Goal: Task Accomplishment & Management: Complete application form

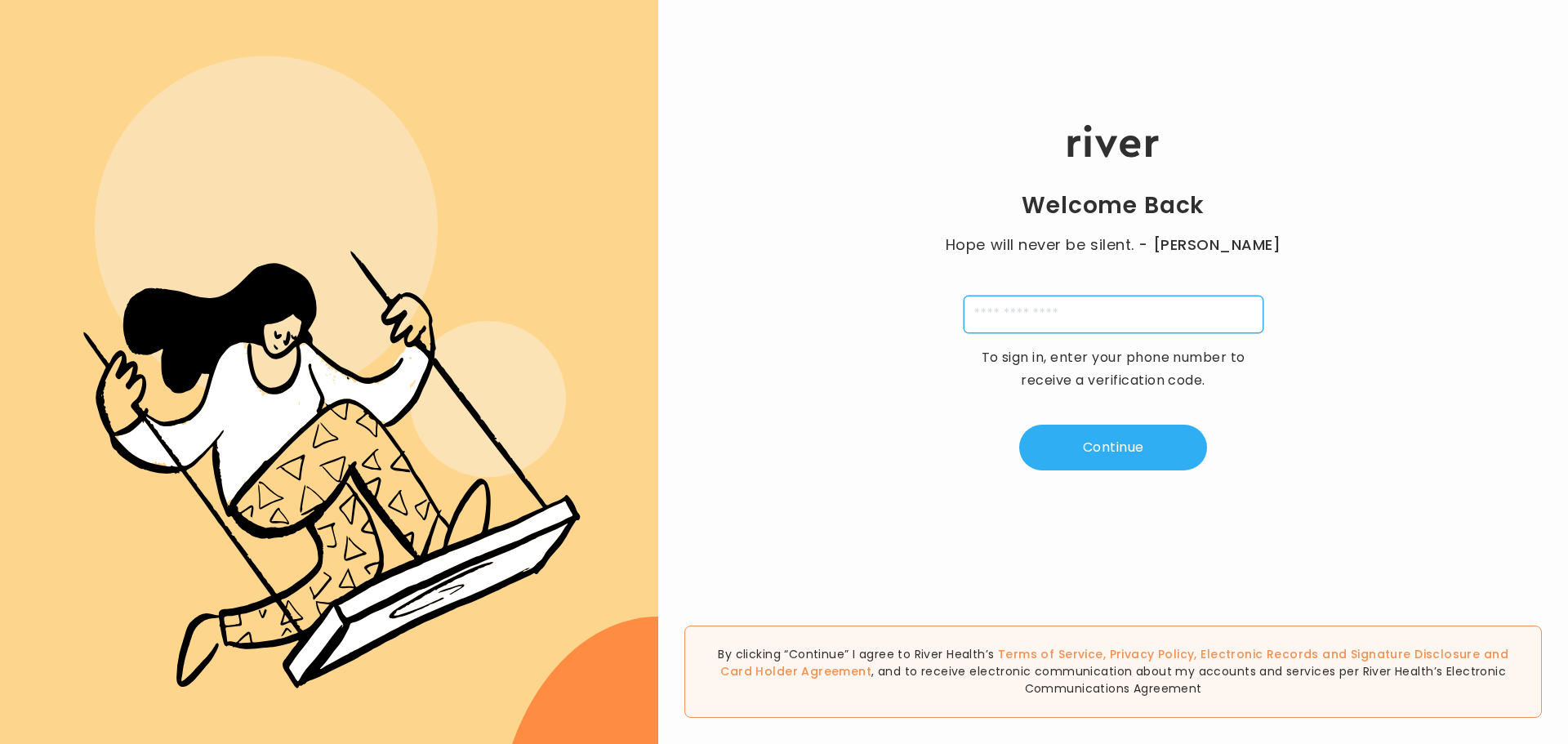
click at [1012, 318] on input "tel" at bounding box center [1114, 314] width 300 height 37
type input "**********"
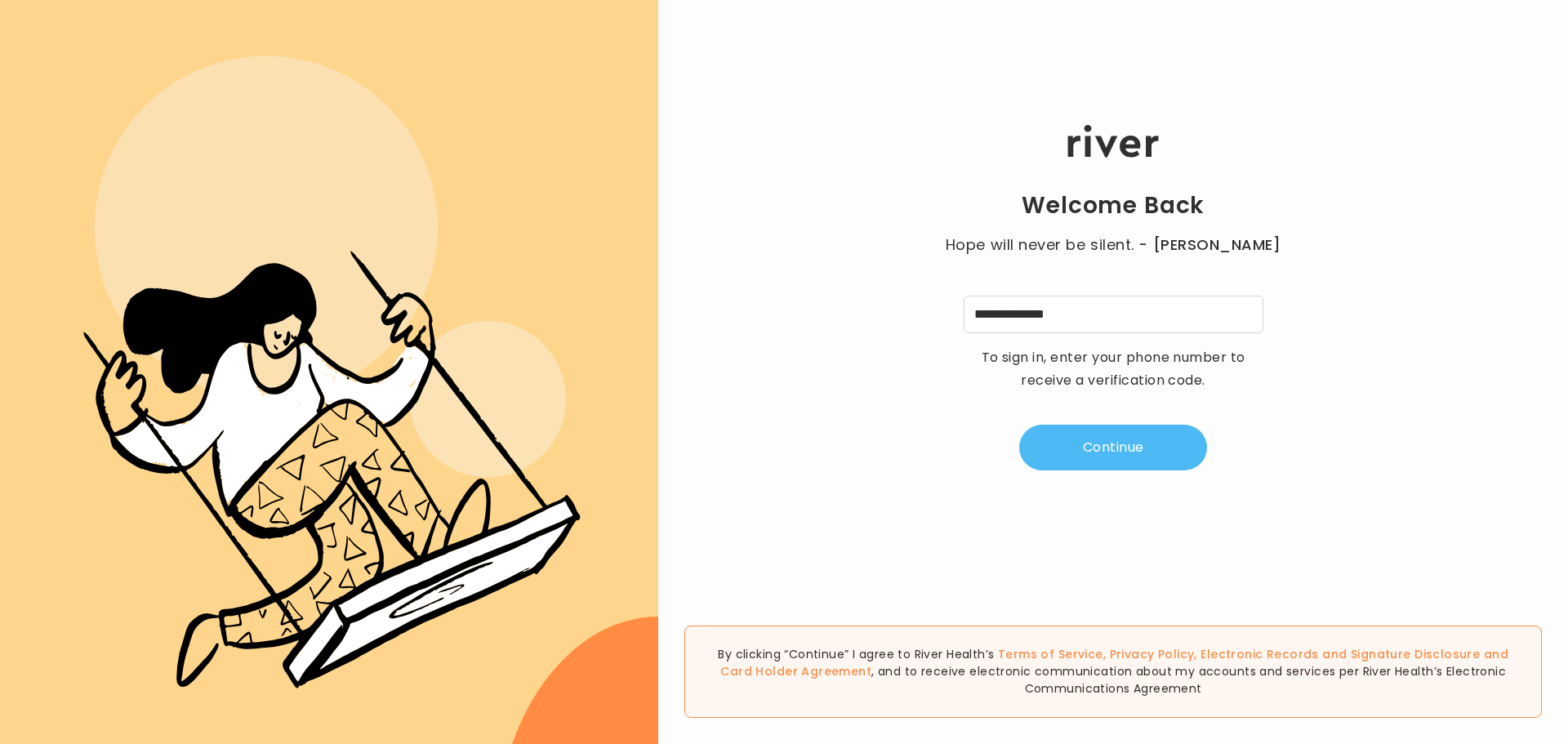
click at [1100, 452] on button "Continue" at bounding box center [1113, 447] width 187 height 46
type input "*"
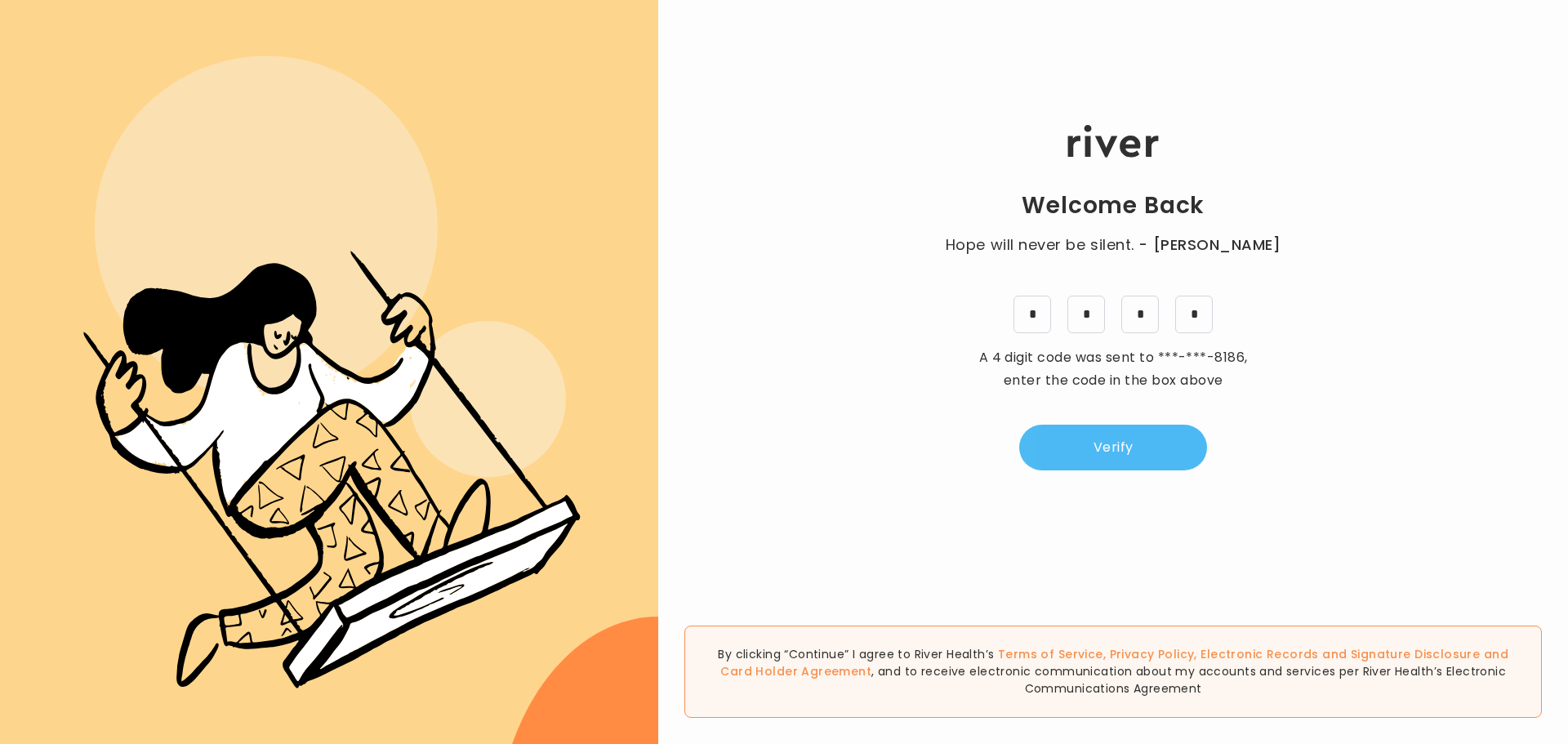
click at [1100, 452] on button "Verify" at bounding box center [1113, 447] width 187 height 46
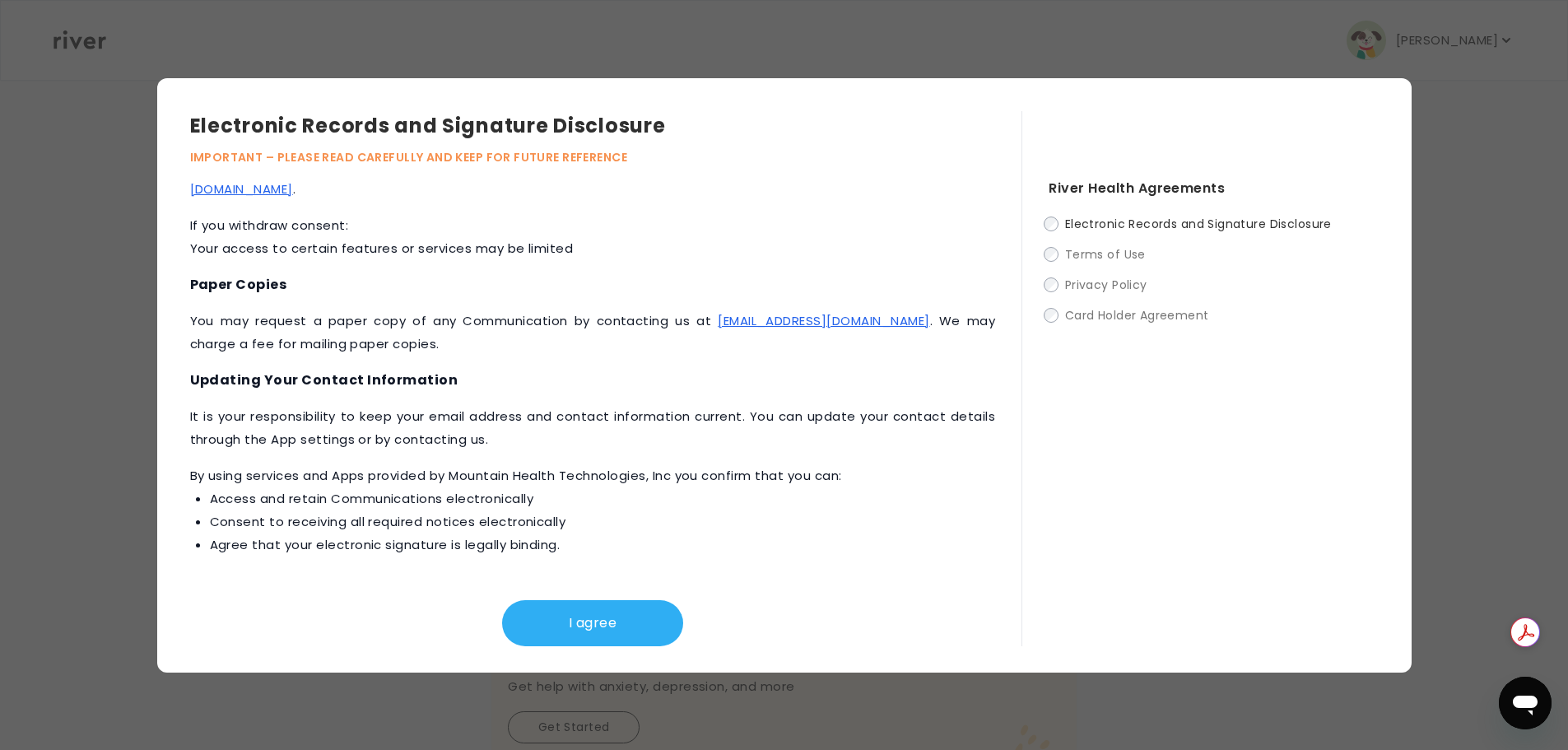
scroll to position [697, 0]
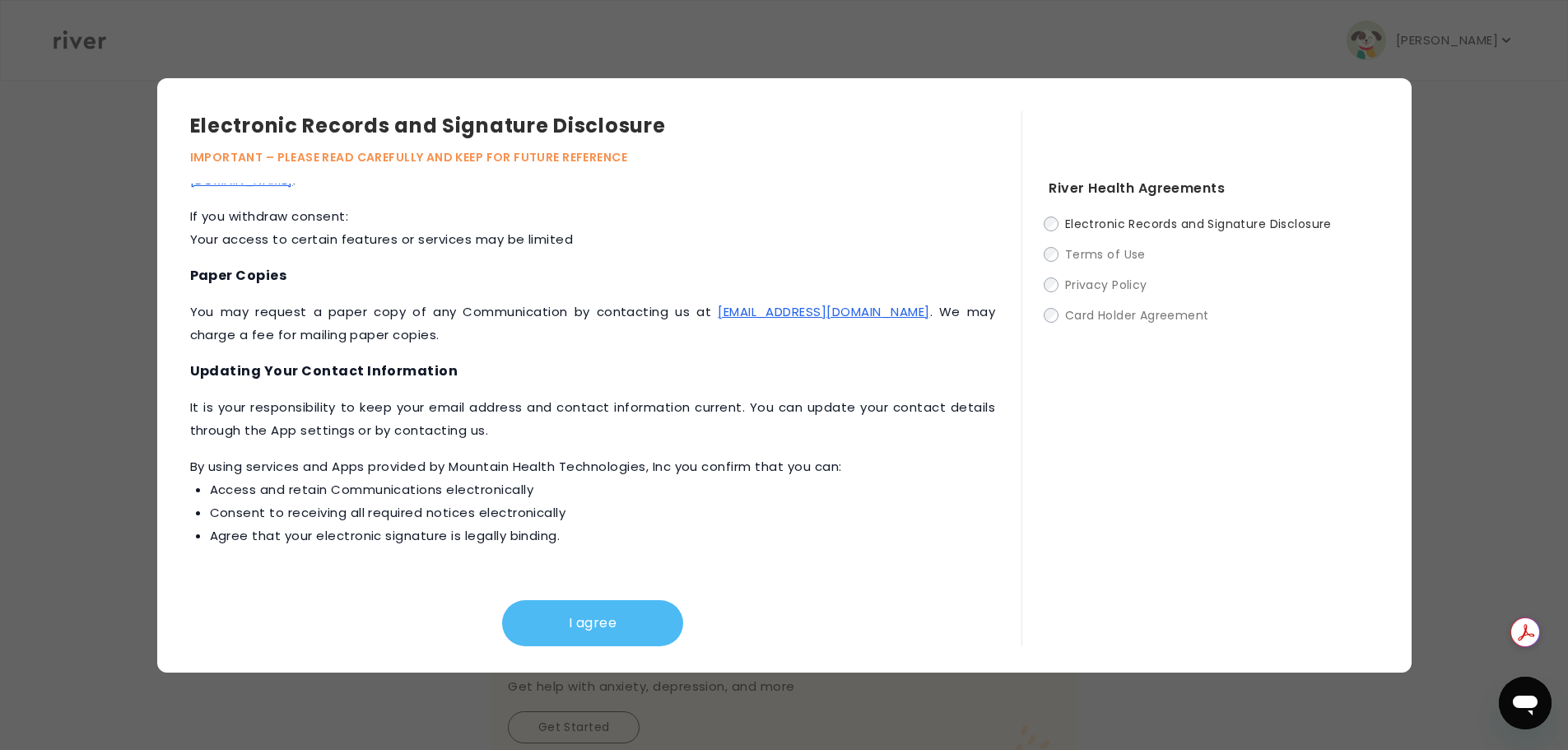
click at [608, 618] on button "I agree" at bounding box center [593, 624] width 181 height 46
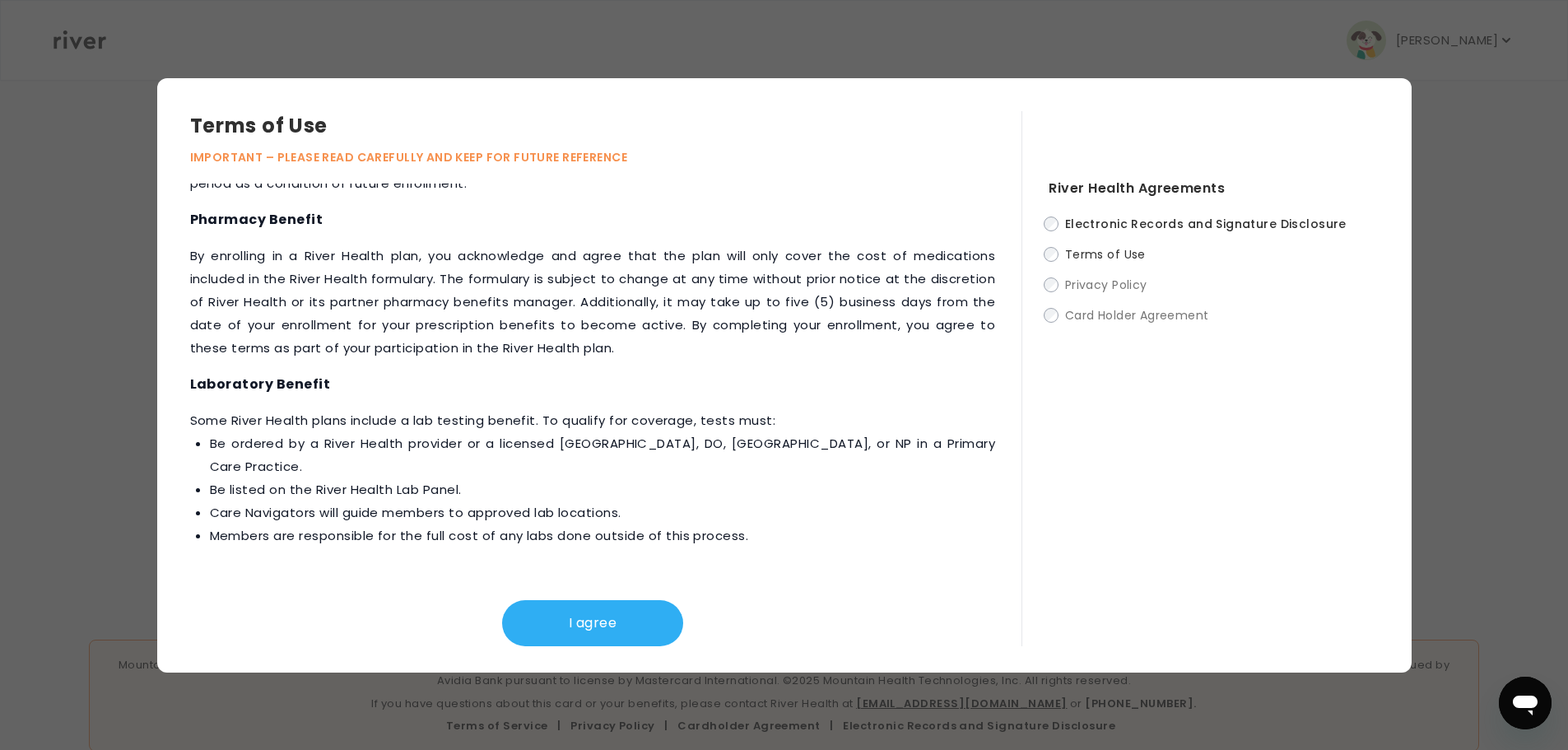
scroll to position [506, 0]
click at [610, 627] on button "I agree" at bounding box center [593, 624] width 181 height 46
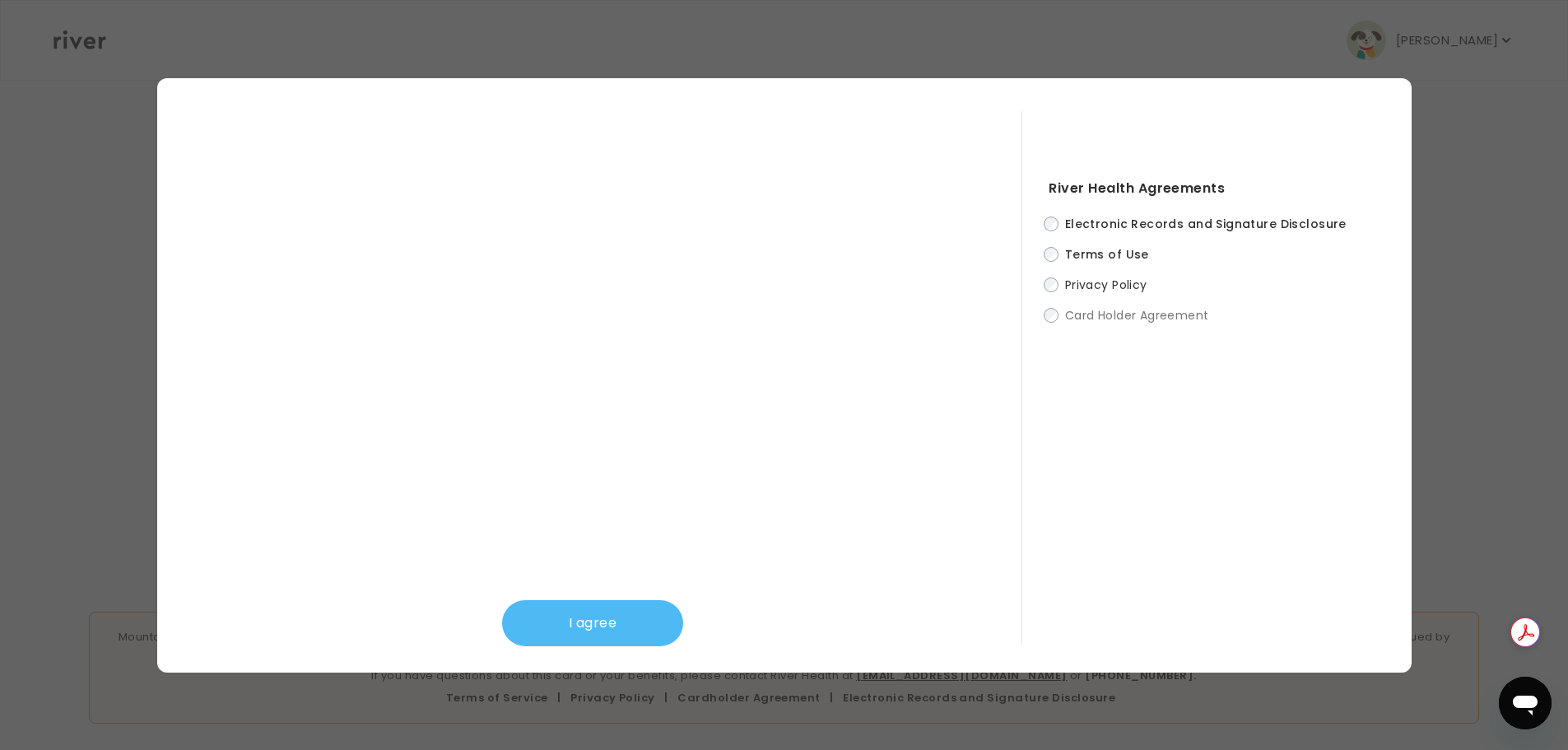
click at [585, 633] on button "I agree" at bounding box center [593, 624] width 181 height 46
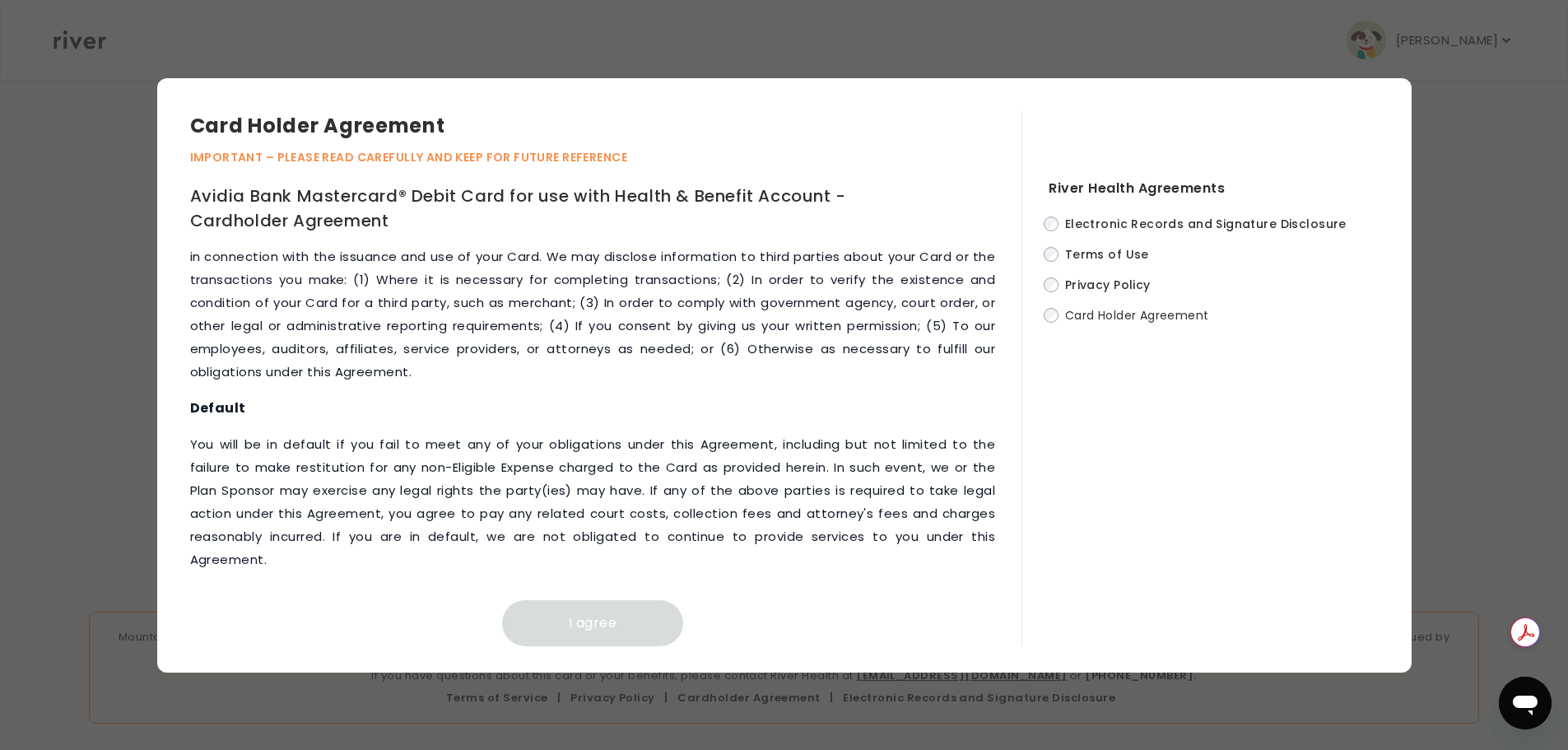
scroll to position [6882, 0]
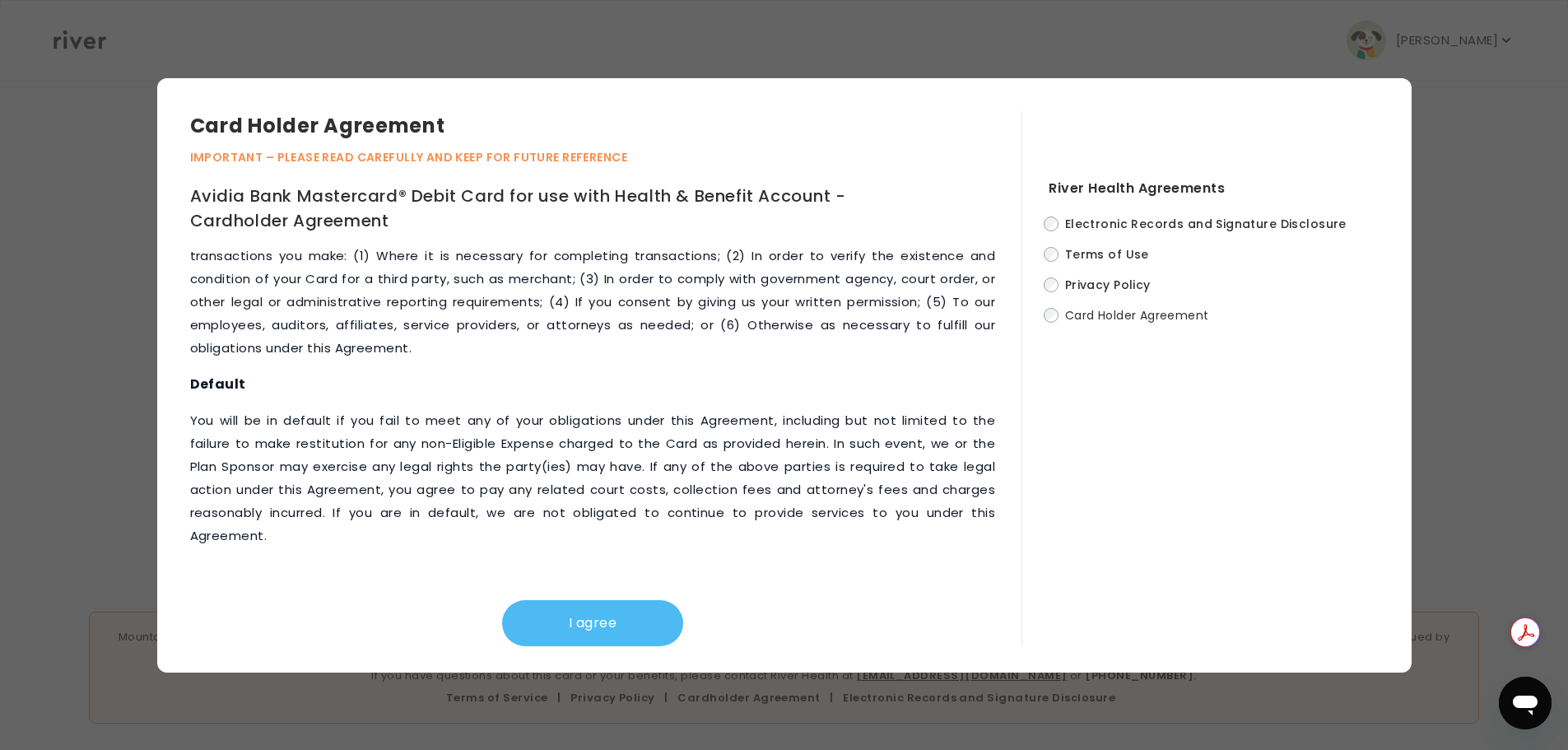
click at [627, 613] on button "I agree" at bounding box center [593, 624] width 181 height 46
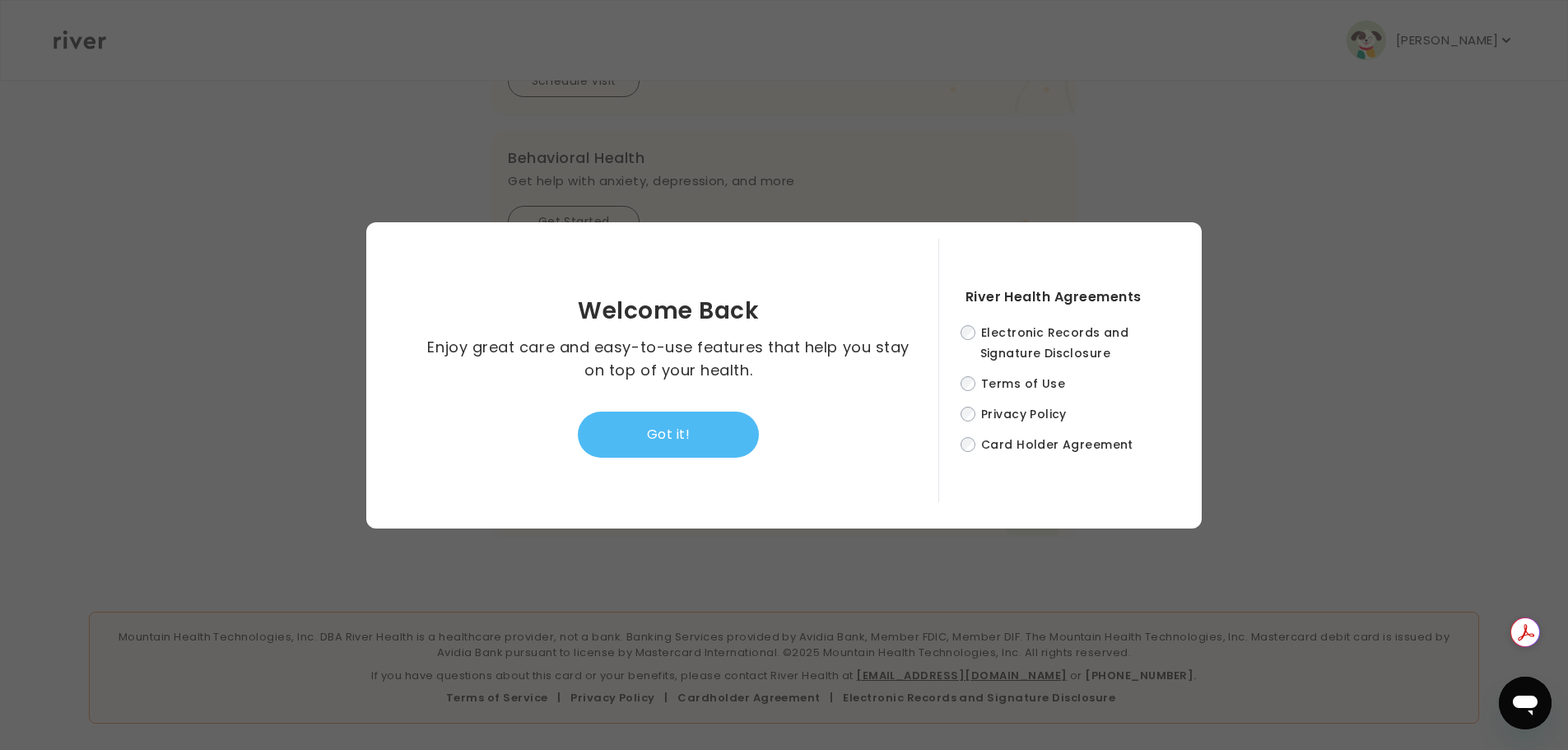
click at [685, 430] on button "Got it!" at bounding box center [668, 435] width 181 height 46
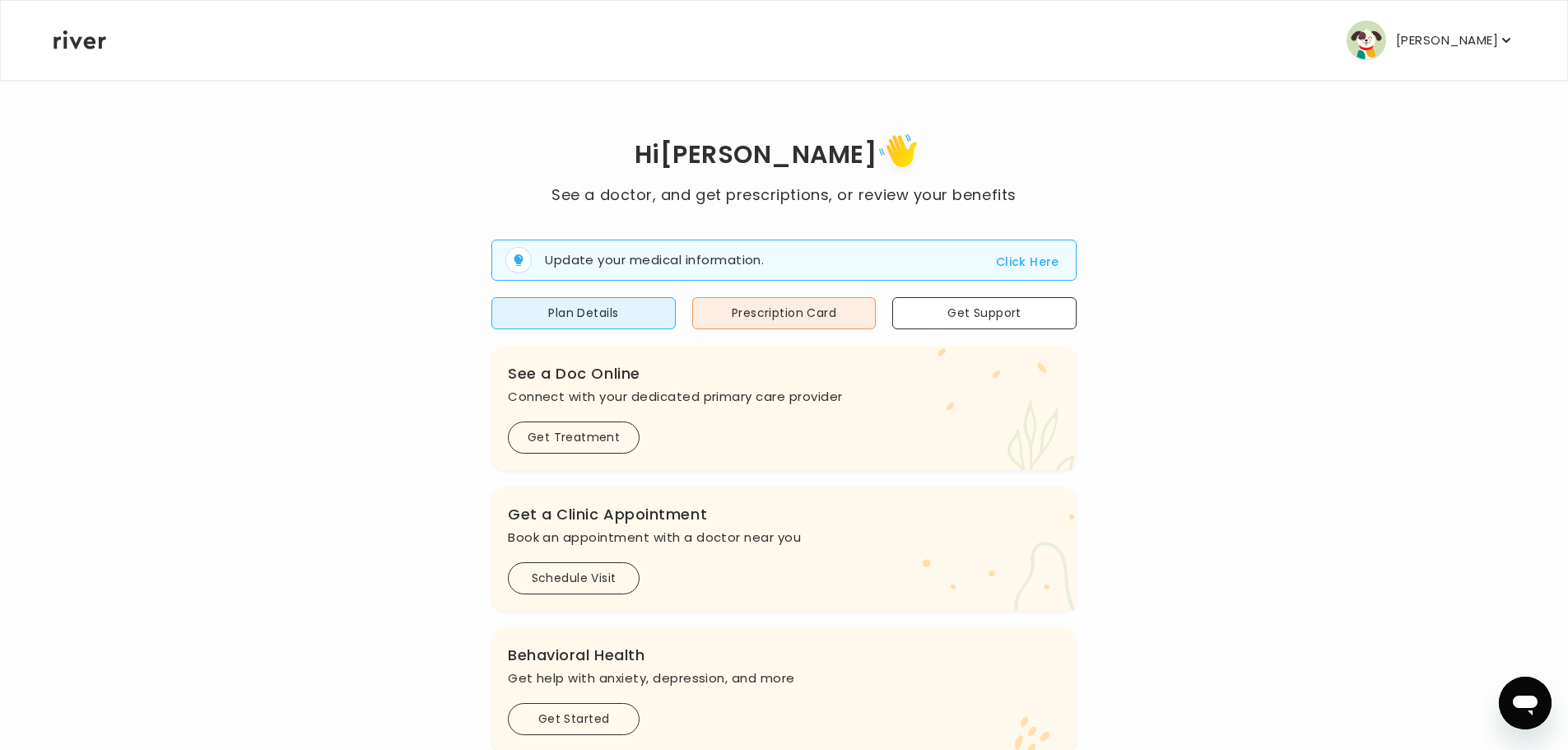
scroll to position [0, 0]
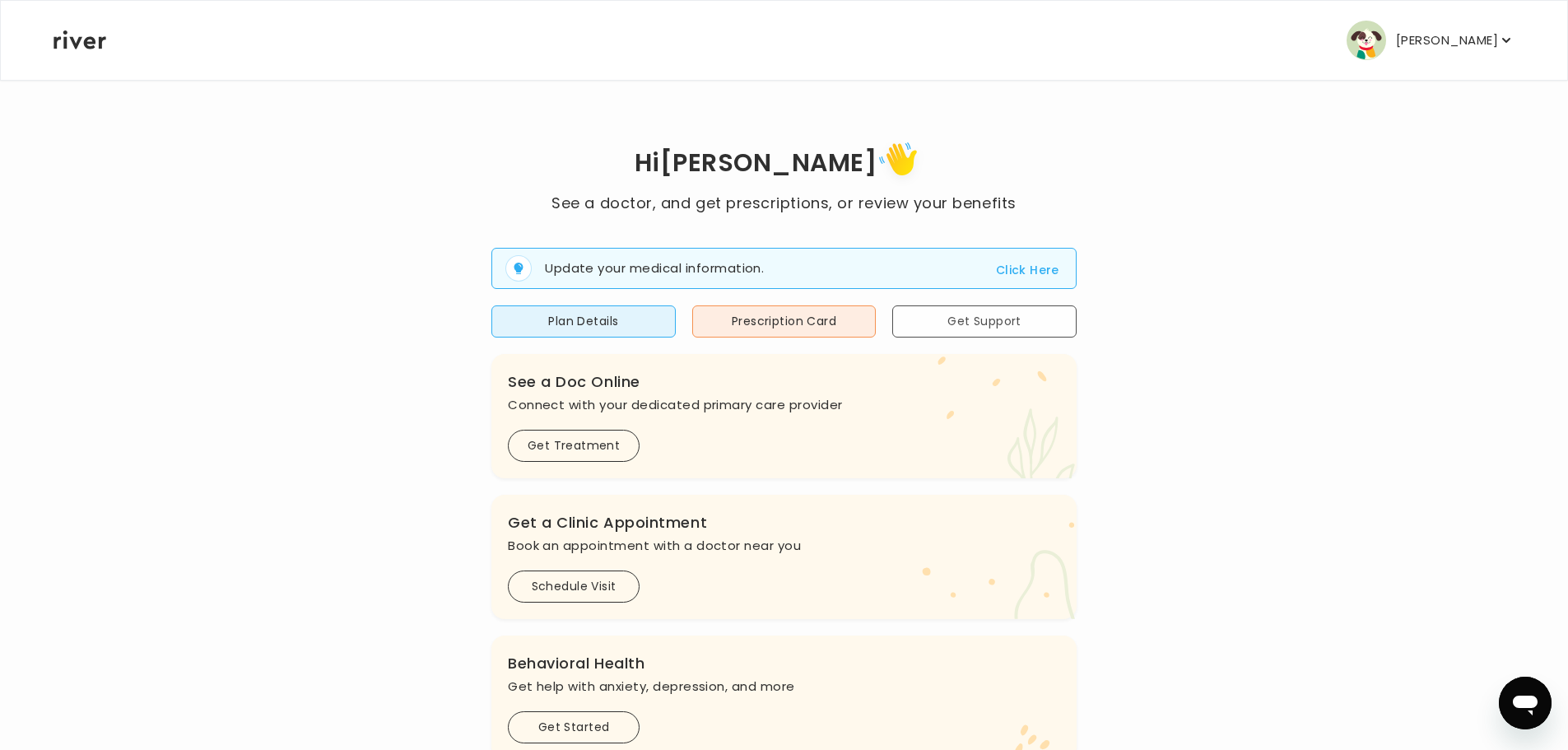
click at [975, 319] on button "Get Support" at bounding box center [984, 321] width 185 height 32
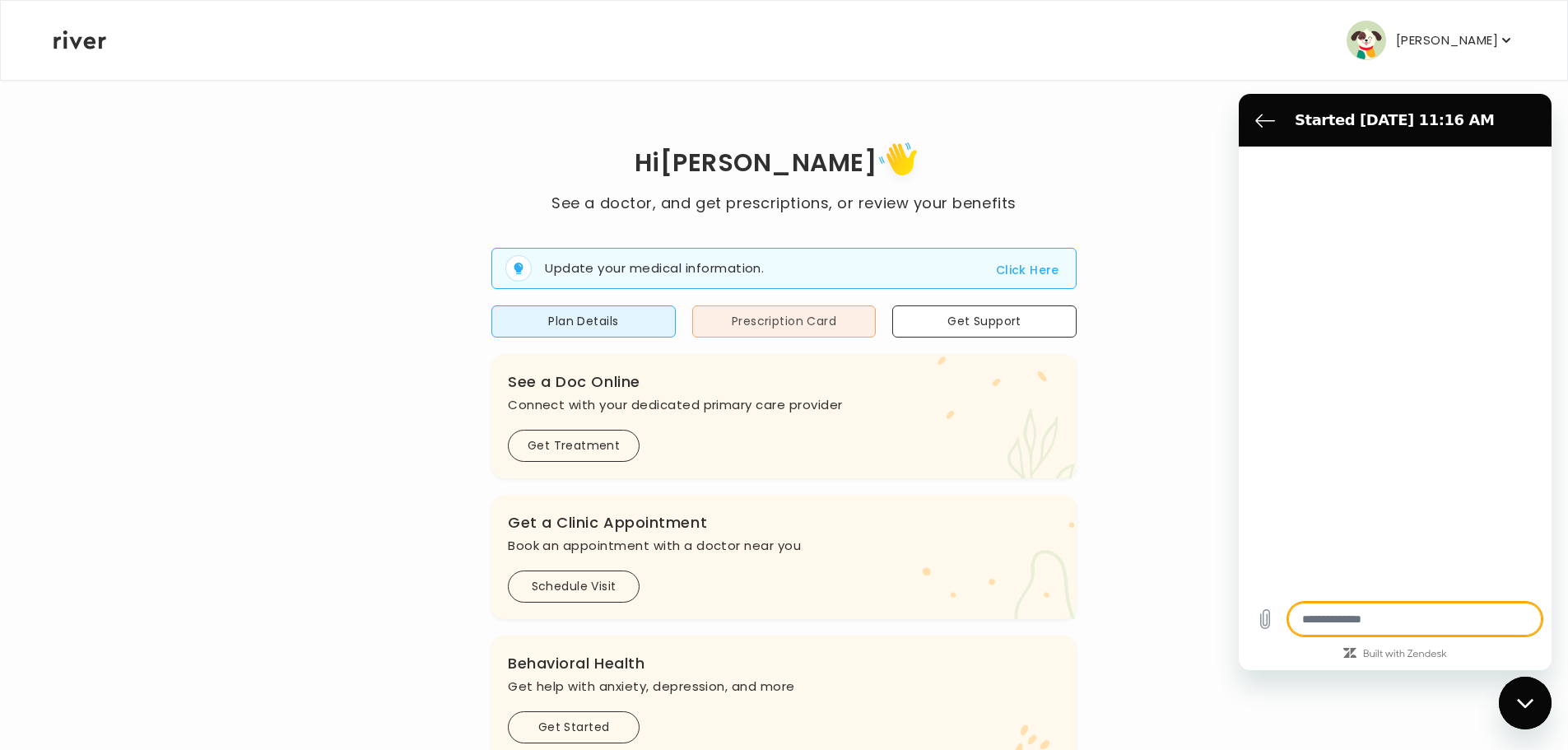
type textarea "*"
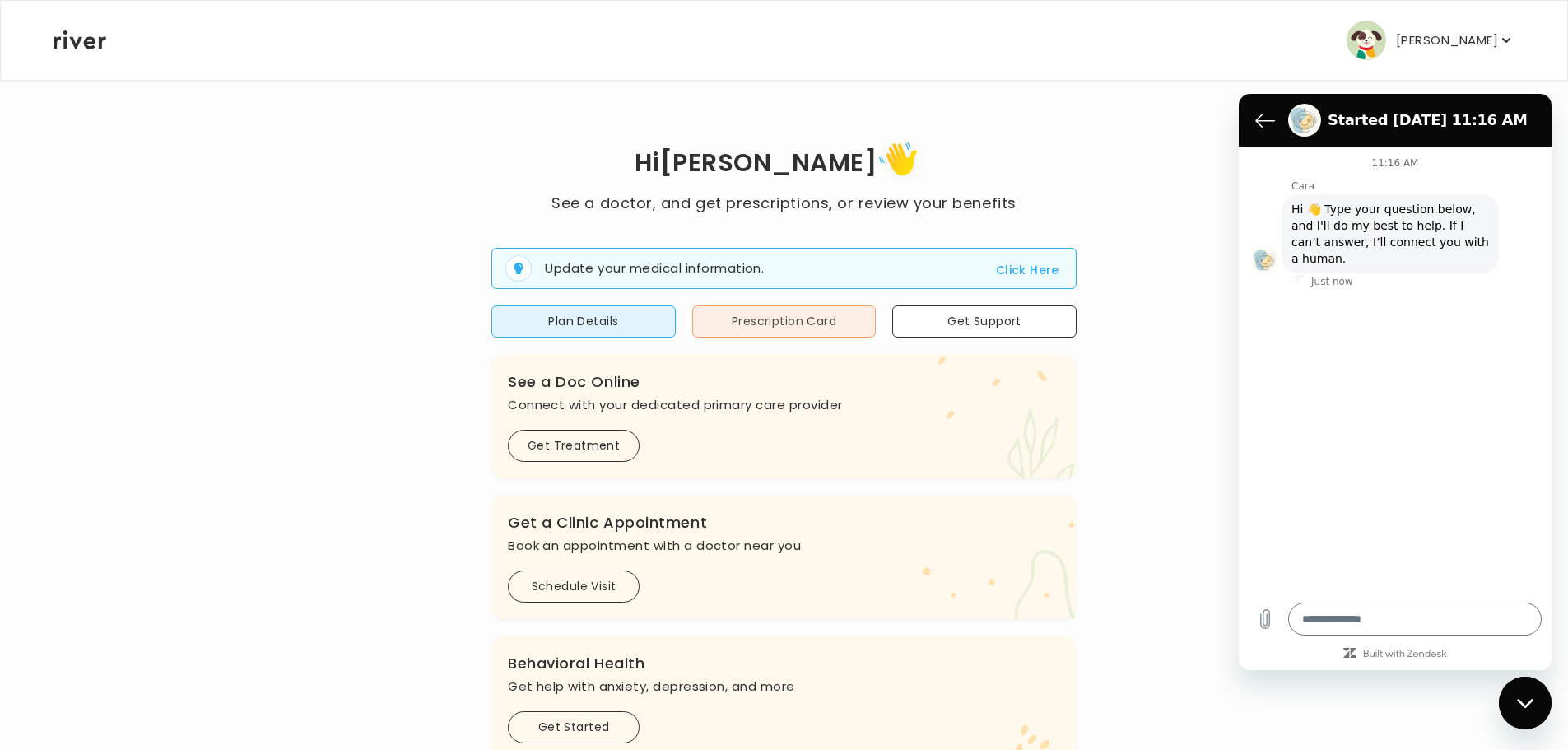
click at [787, 313] on button "Prescription Card" at bounding box center [784, 321] width 185 height 32
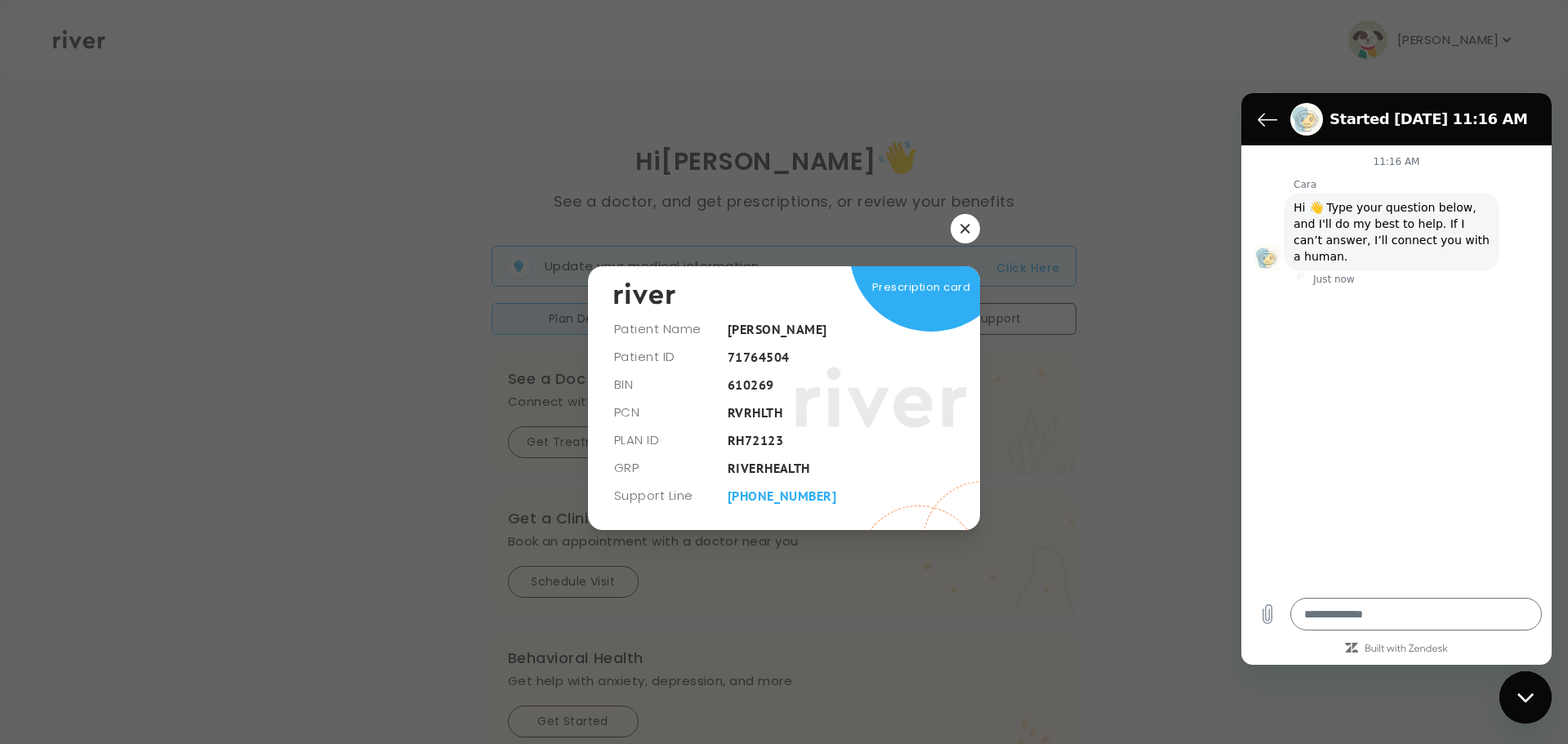
click at [969, 228] on icon "button" at bounding box center [966, 229] width 10 height 10
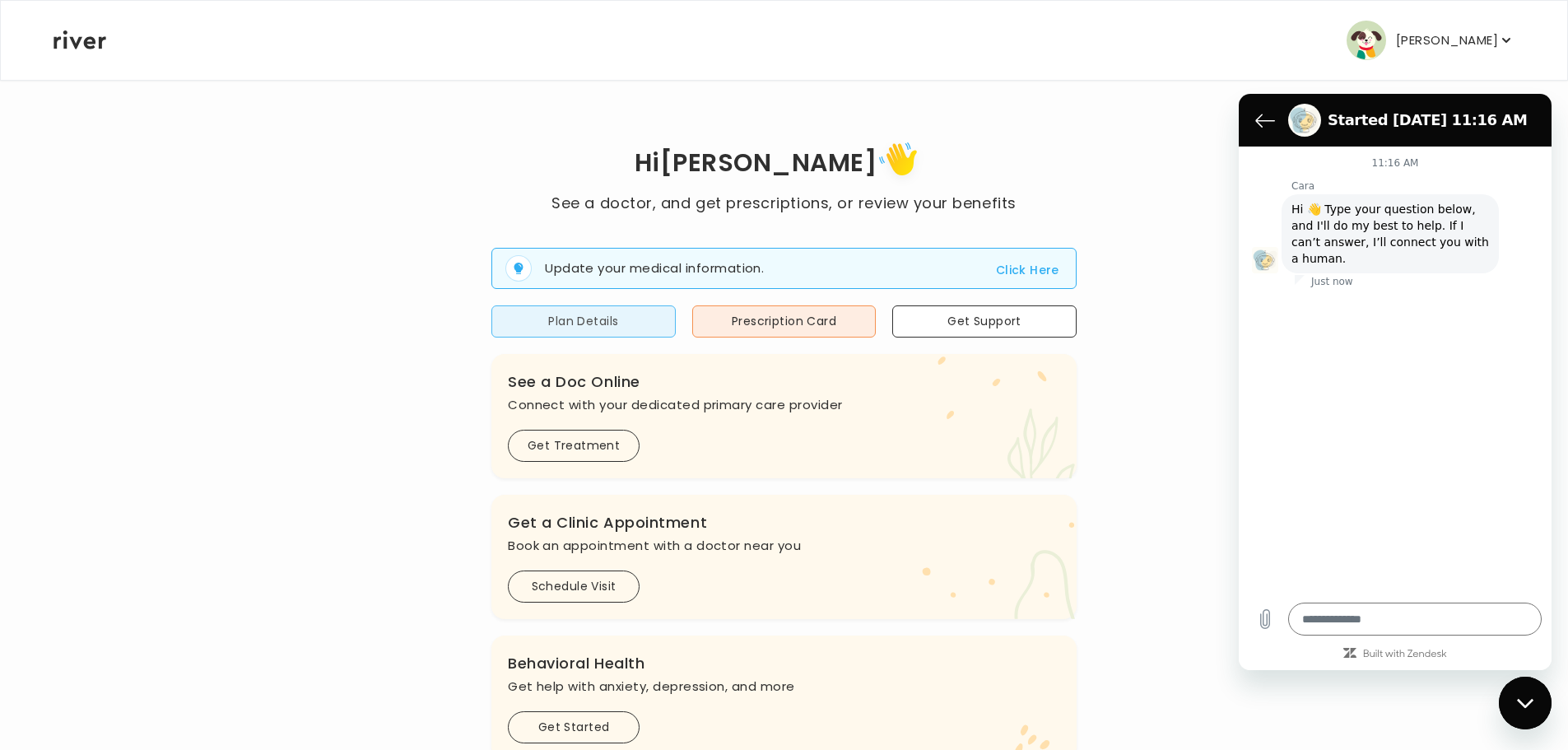
click at [599, 334] on button "Plan Details" at bounding box center [583, 321] width 185 height 32
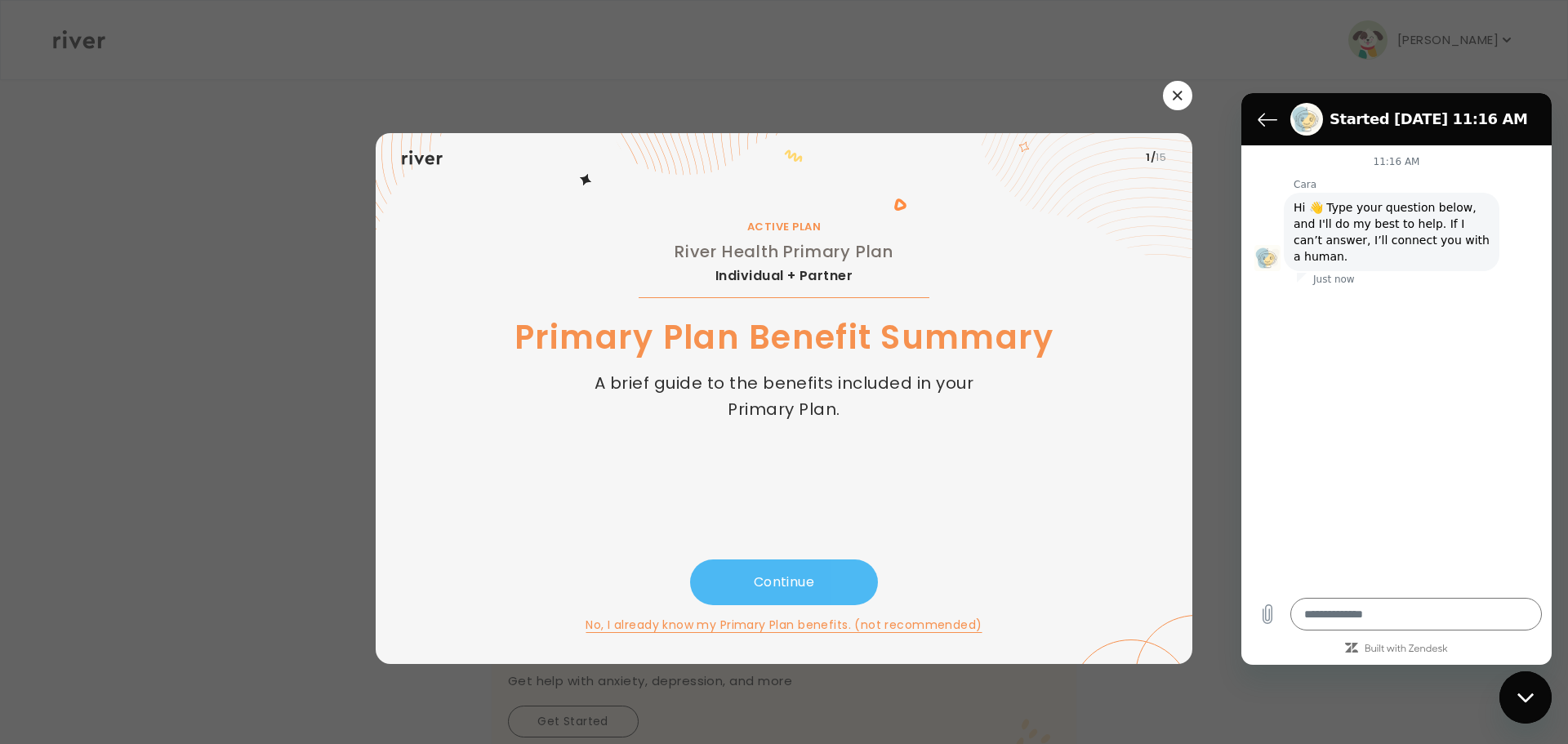
click at [820, 585] on button "Continue" at bounding box center [784, 583] width 187 height 46
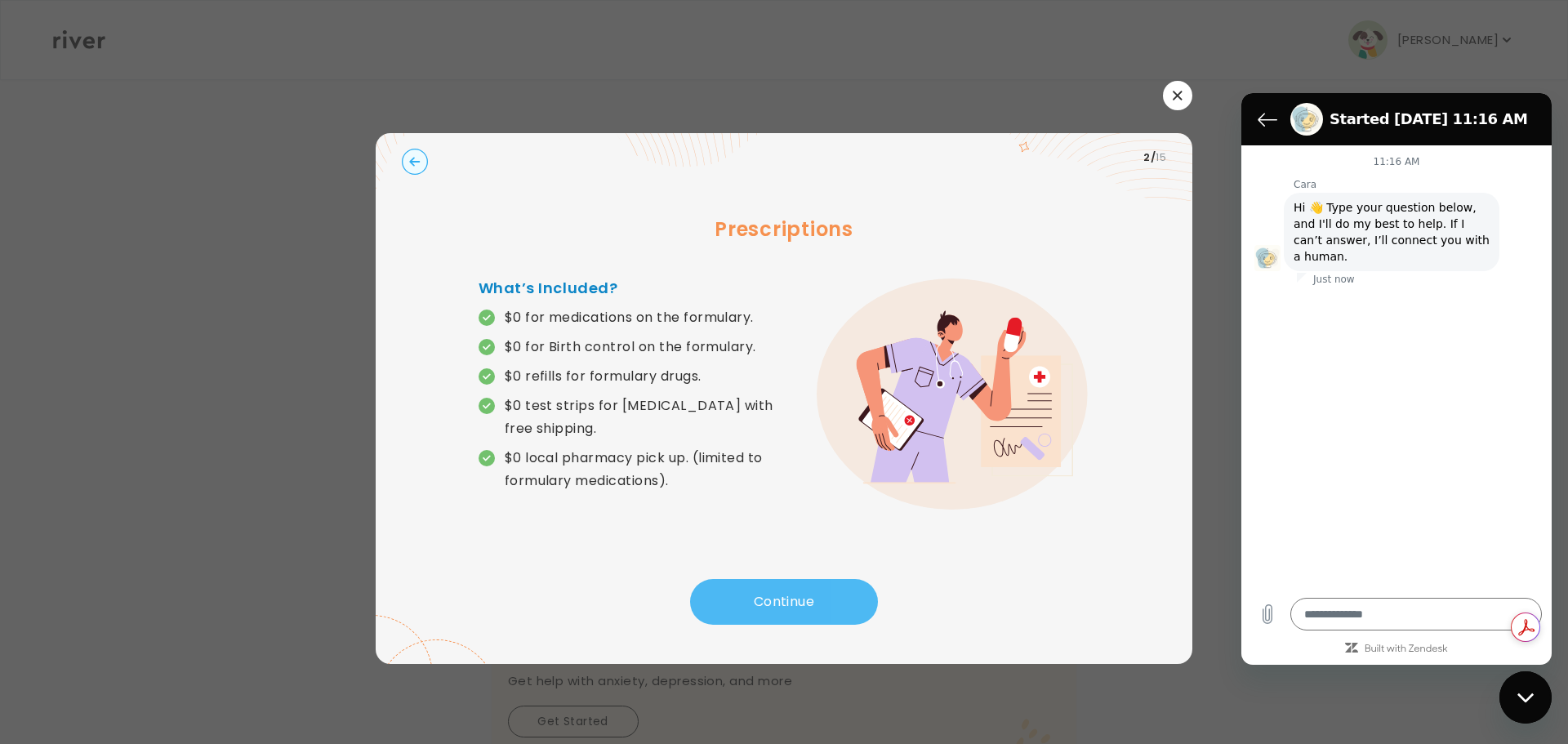
click at [810, 580] on button "Continue" at bounding box center [784, 603] width 187 height 46
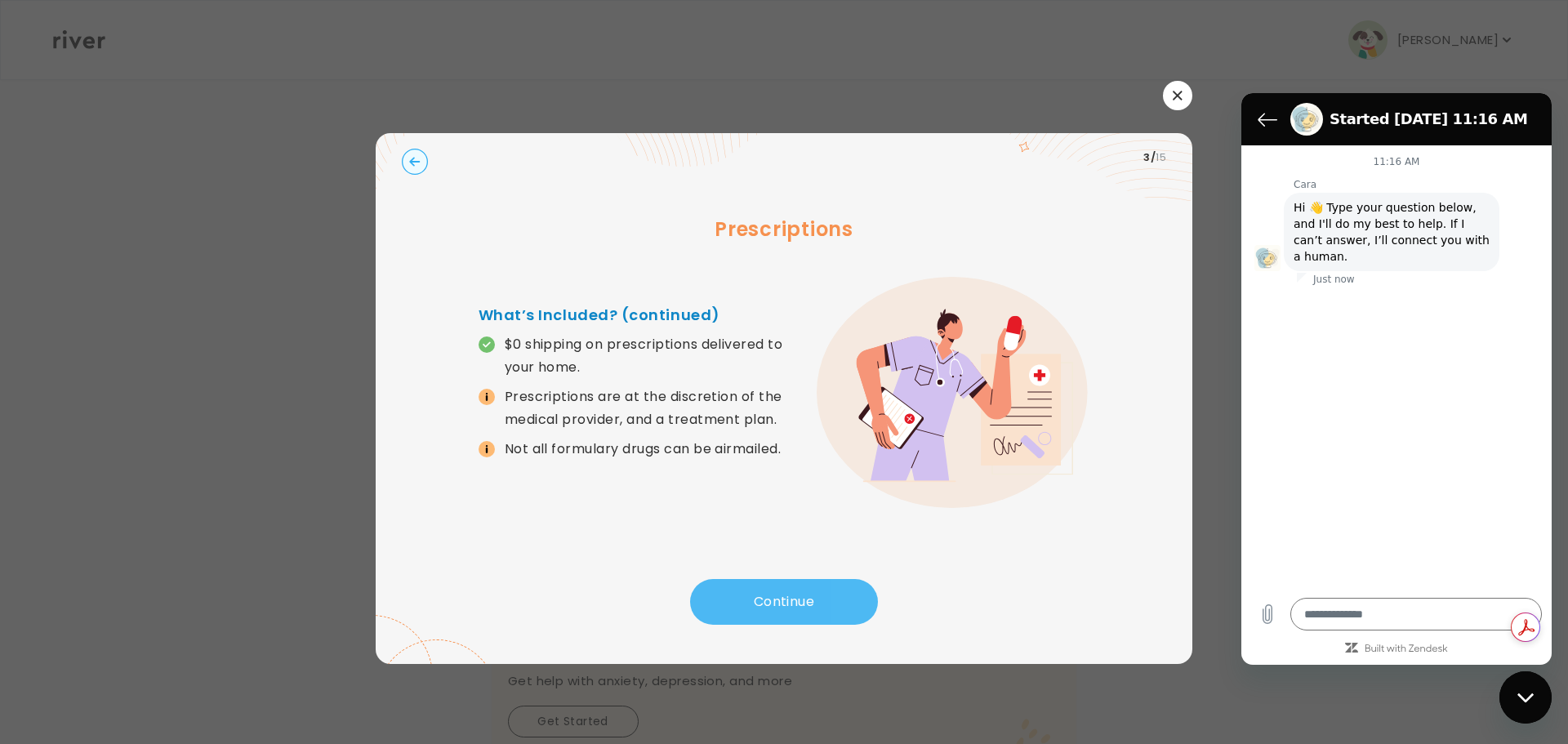
click at [812, 586] on button "Continue" at bounding box center [784, 603] width 187 height 46
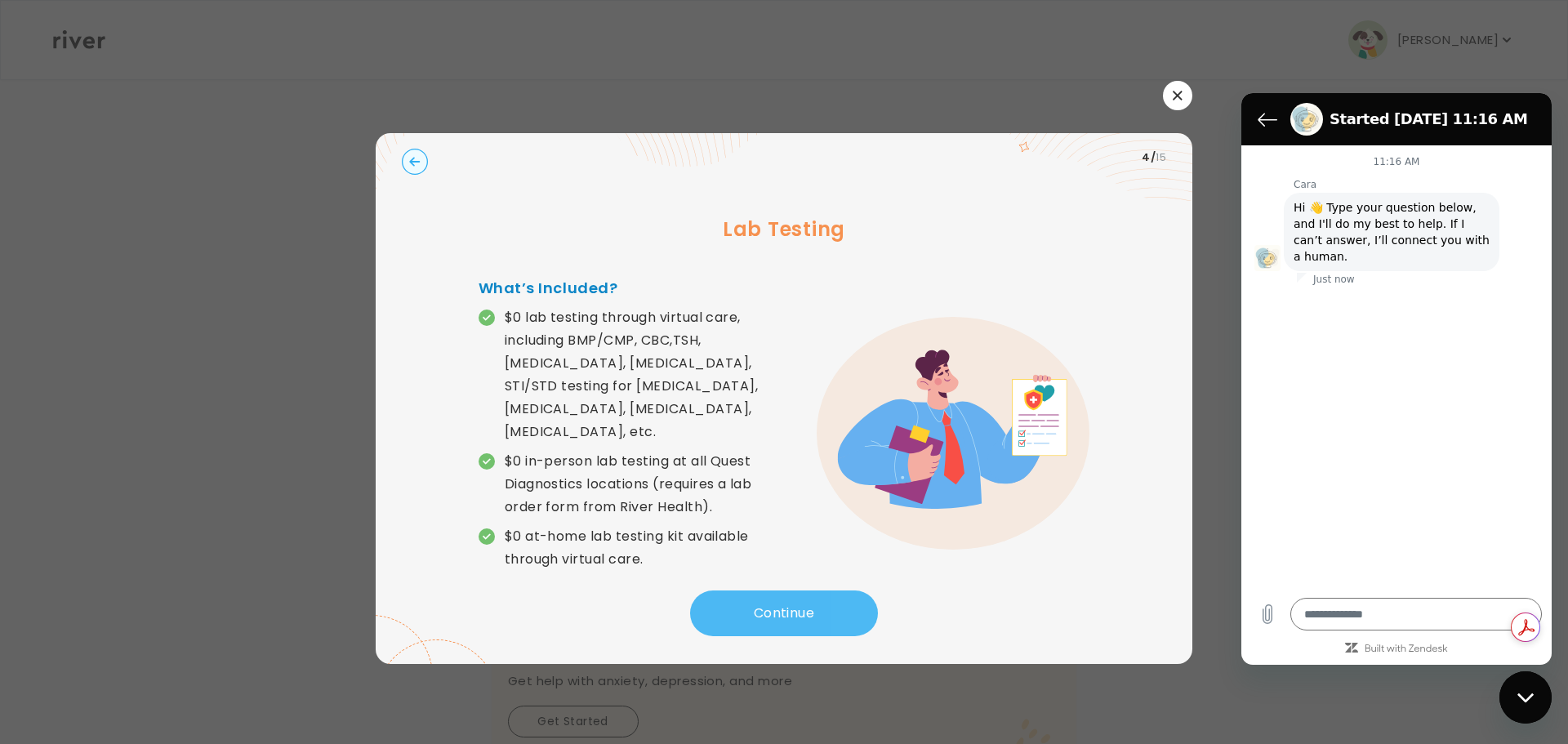
click at [813, 591] on button "Continue" at bounding box center [784, 614] width 187 height 46
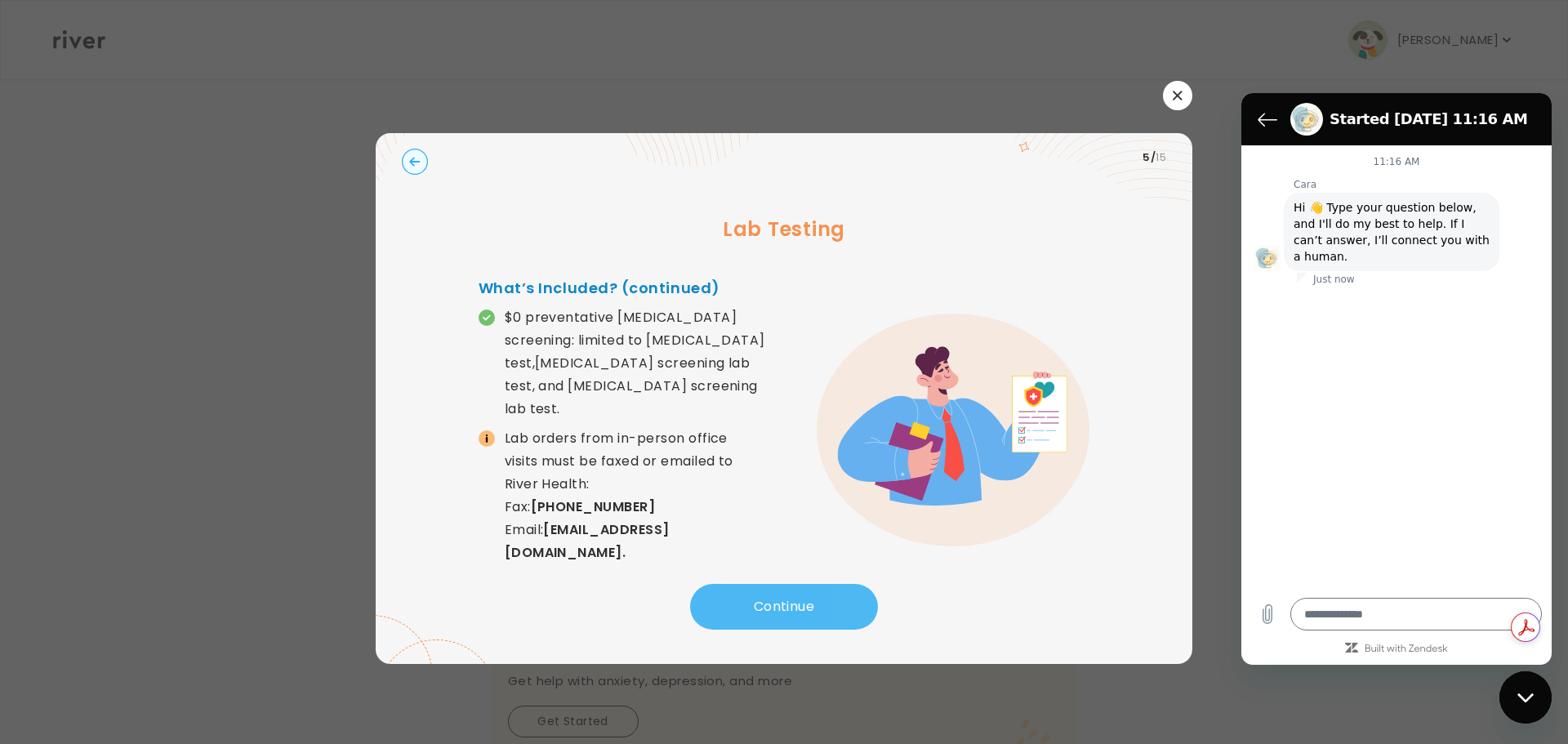
click at [816, 590] on button "Continue" at bounding box center [784, 607] width 187 height 46
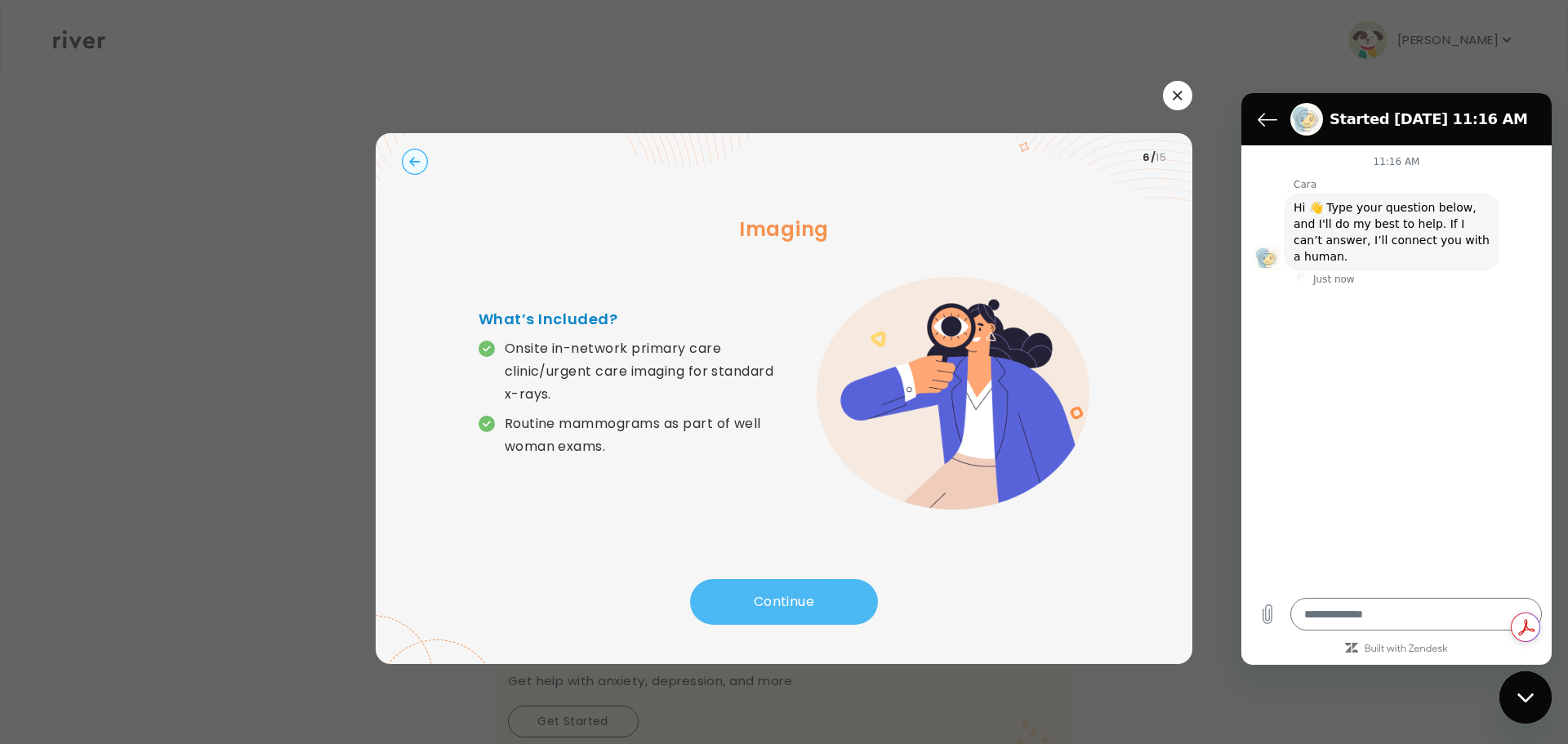
click at [816, 590] on button "Continue" at bounding box center [784, 603] width 187 height 46
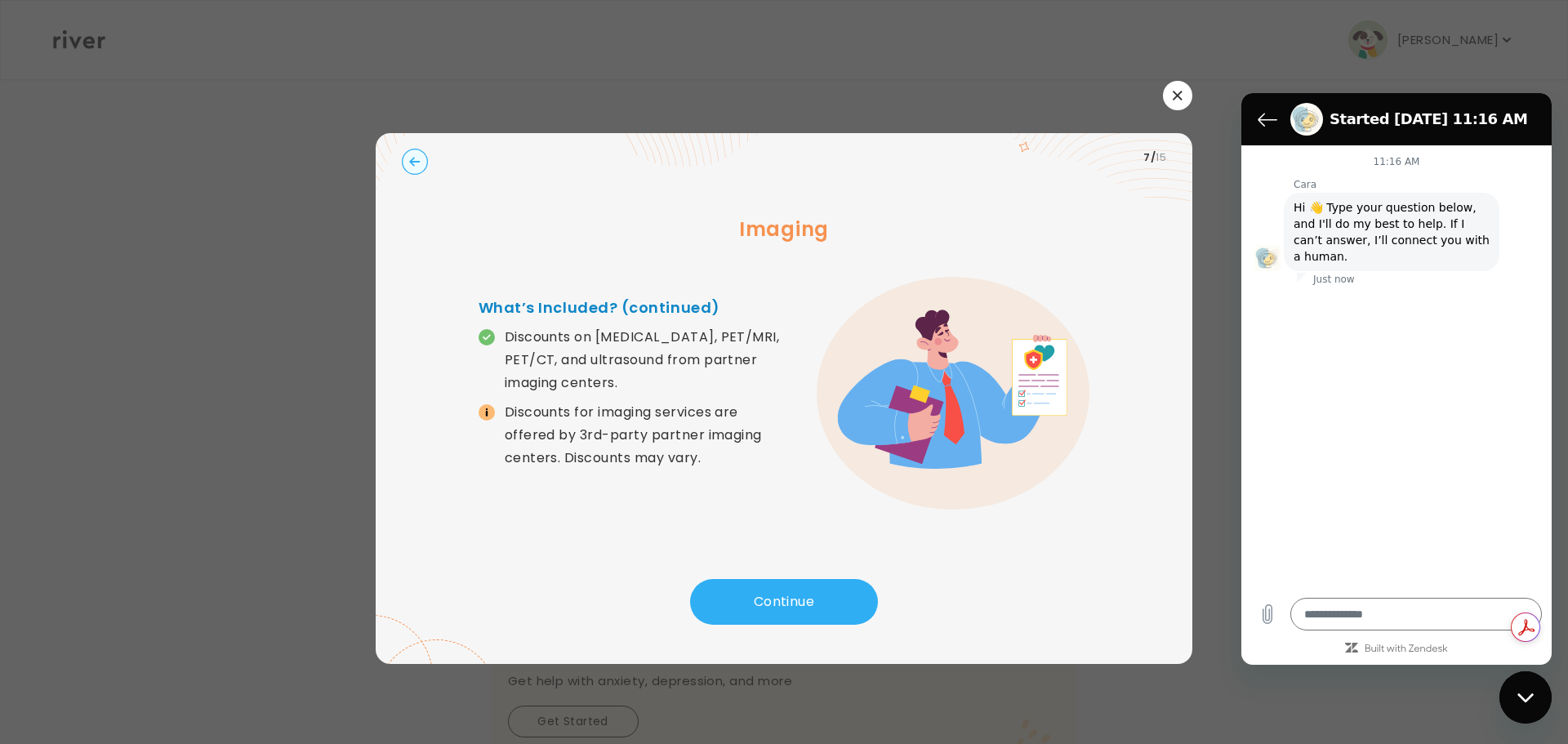
click at [431, 169] on icon at bounding box center [432, 154] width 113 height 125
click at [417, 166] on circle "button" at bounding box center [416, 161] width 26 height 26
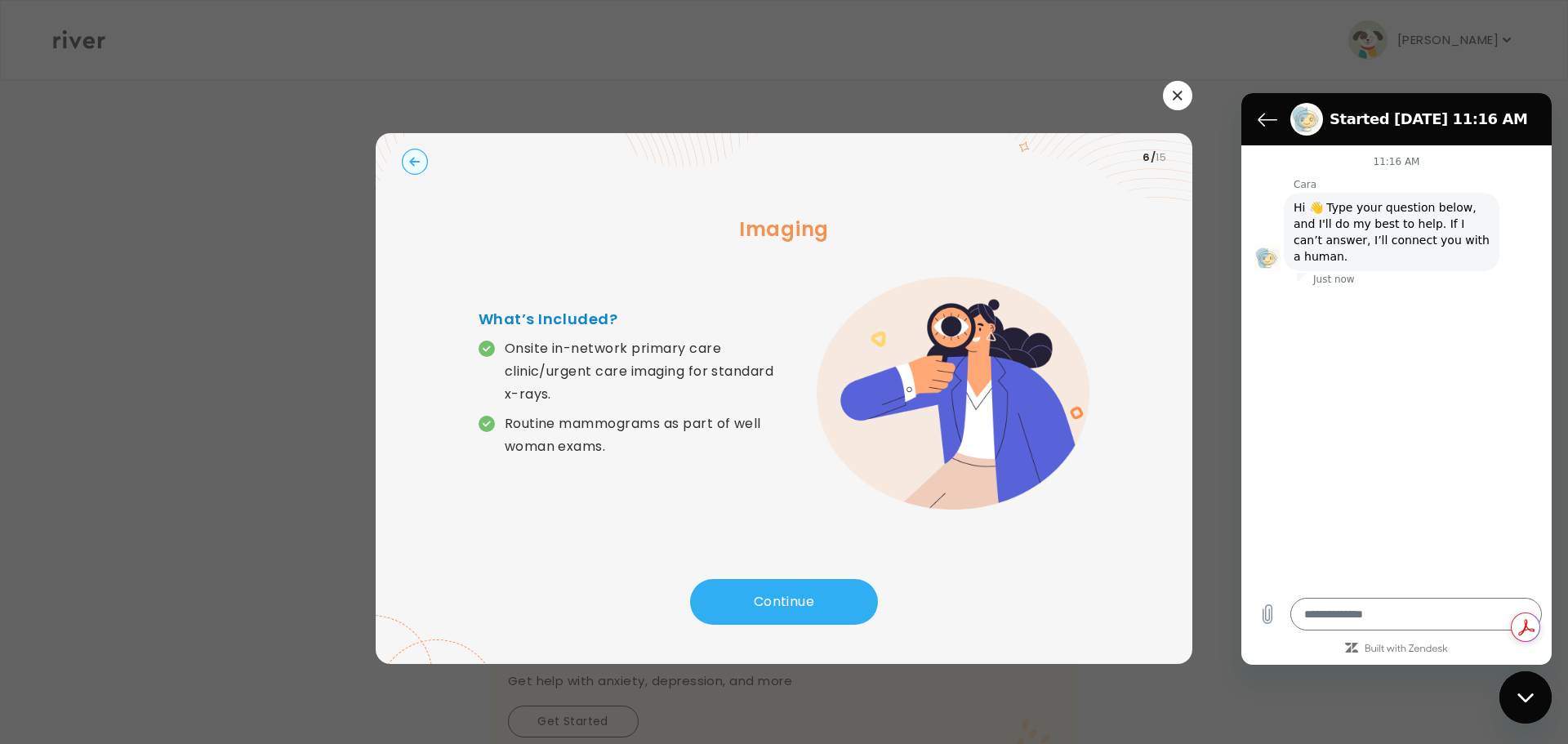
click at [417, 166] on circle "button" at bounding box center [416, 161] width 26 height 26
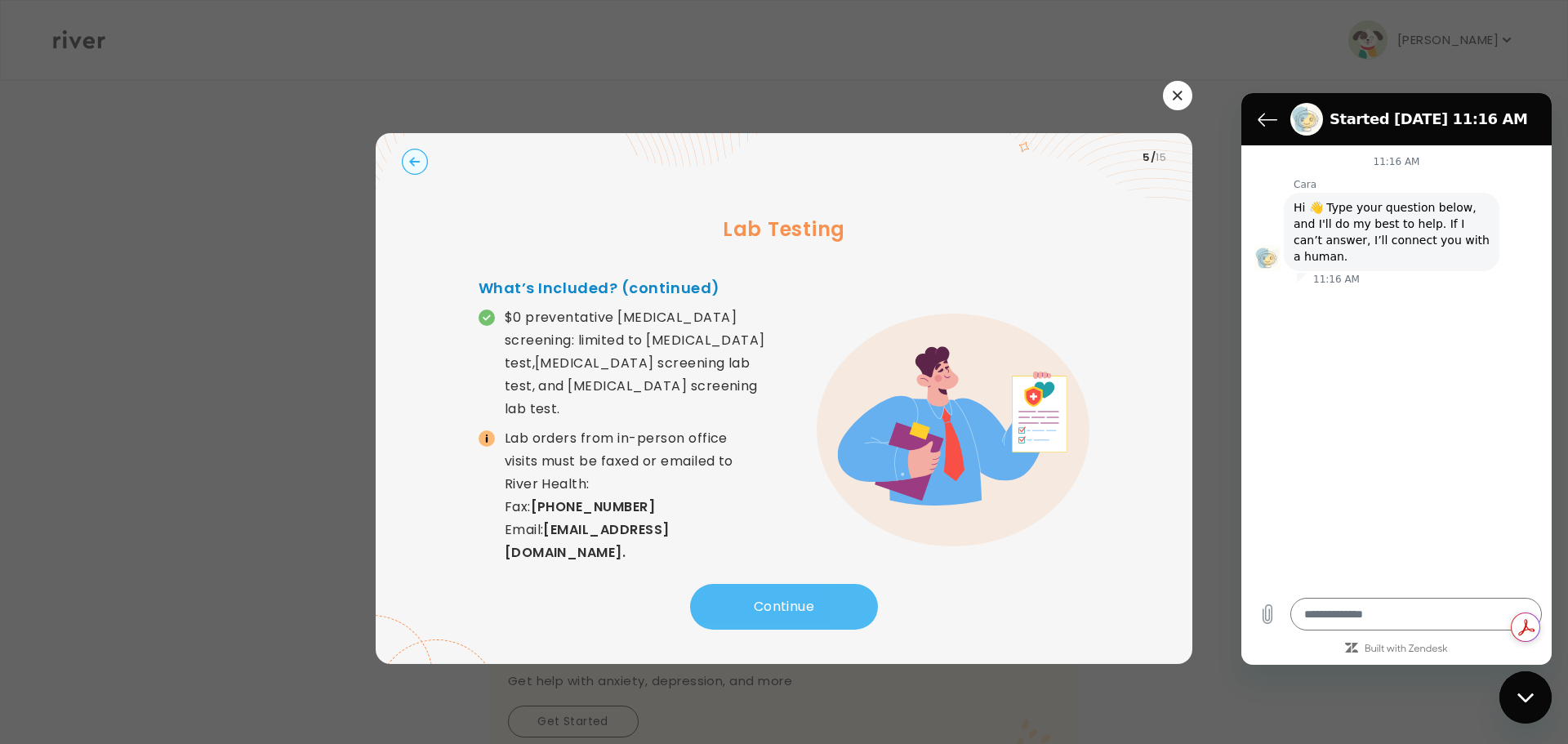
click at [744, 602] on button "Continue" at bounding box center [784, 607] width 187 height 46
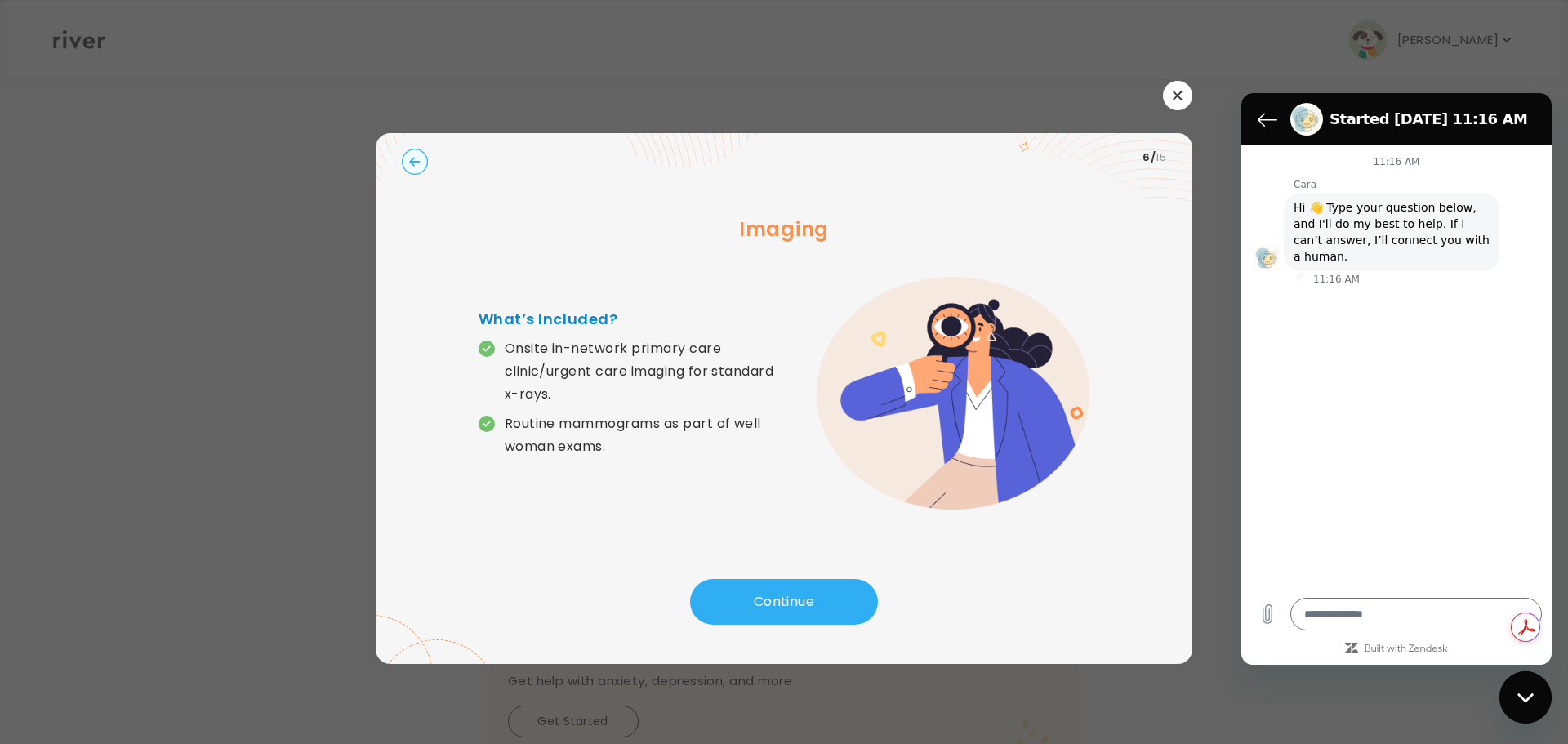
click at [1174, 104] on button "button" at bounding box center [1178, 95] width 30 height 30
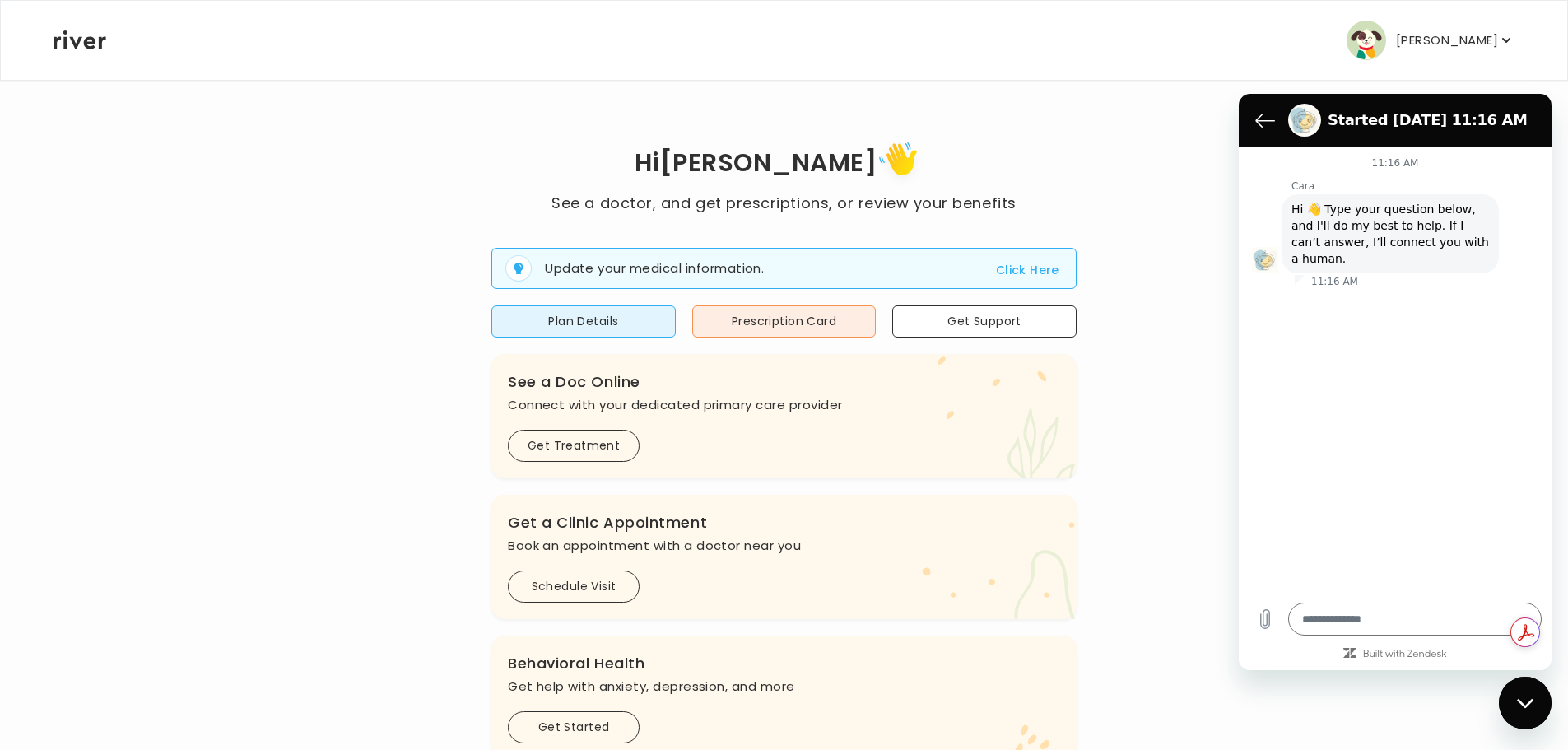
click at [1111, 51] on div "[PERSON_NAME] Profile Reimbursement Terms of Service Privacy Policy Cardholder …" at bounding box center [783, 40] width 1461 height 79
